Goal: Find specific page/section

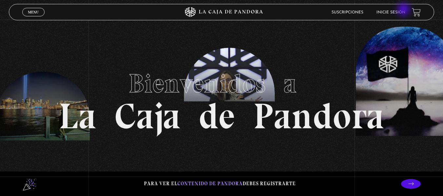
click at [404, 10] on link "Inicie sesión" at bounding box center [390, 12] width 29 height 4
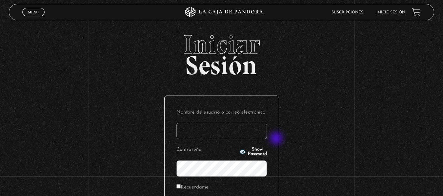
type input "[EMAIL_ADDRESS][DOMAIN_NAME]"
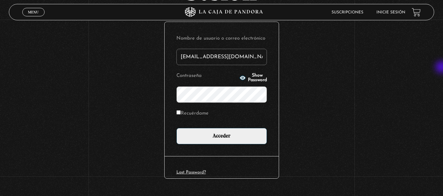
scroll to position [75, 0]
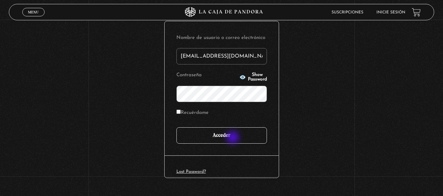
click at [233, 138] on input "Acceder" at bounding box center [221, 135] width 90 height 16
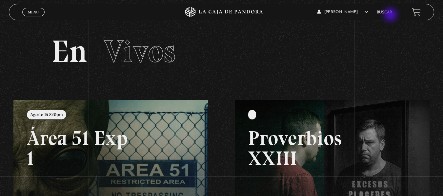
click at [391, 15] on li "Buscar" at bounding box center [384, 12] width 15 height 10
click at [390, 13] on link "Buscar" at bounding box center [384, 12] width 15 height 4
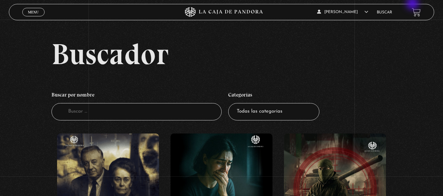
drag, startPoint x: 446, startPoint y: 19, endPoint x: 447, endPoint y: -3, distance: 22.3
